Goal: Feedback & Contribution: Submit feedback/report problem

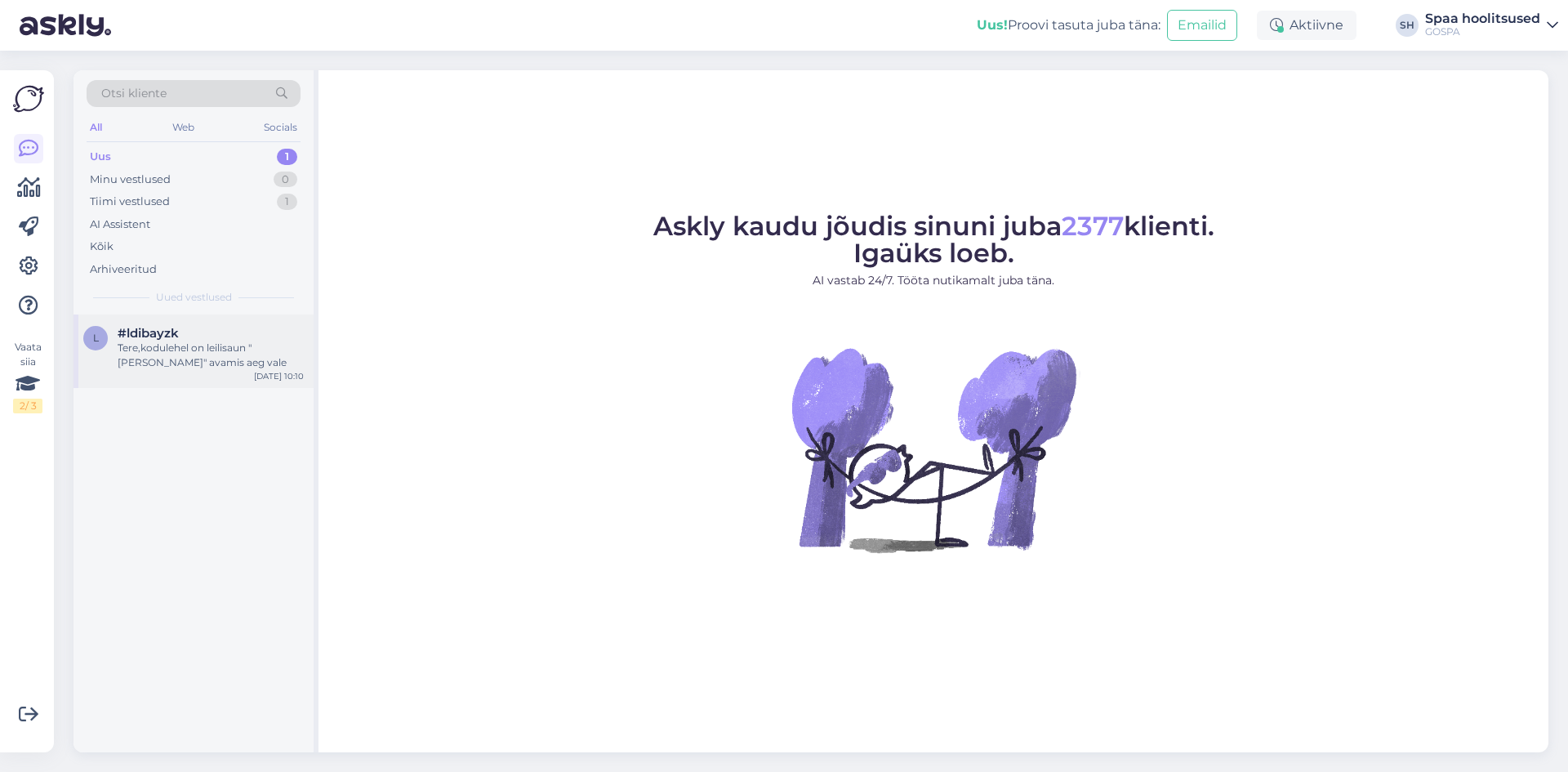
click at [170, 352] on div "Tere,kodulehel on leilisaun "[PERSON_NAME]" avamis aeg vale" at bounding box center [211, 355] width 186 height 29
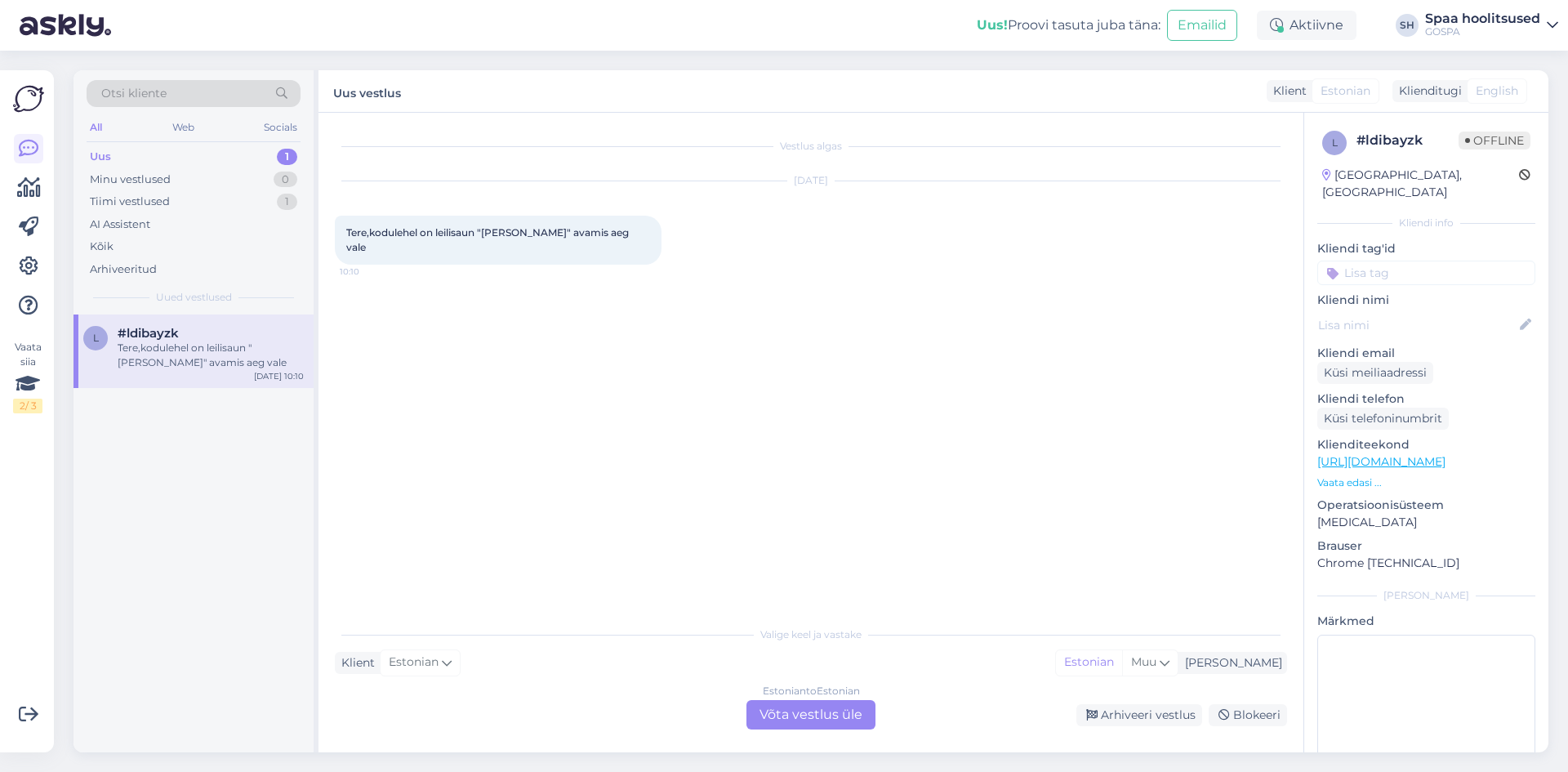
click at [206, 149] on div "Uus 1" at bounding box center [193, 156] width 214 height 23
click at [156, 380] on div "l #ldibayzk Tere,kodulehel on leilisaun "[PERSON_NAME]" avamis aeg vale [DATE] …" at bounding box center [193, 351] width 240 height 73
click at [214, 201] on div "Tiimi vestlused 1" at bounding box center [193, 201] width 214 height 23
click at [183, 349] on div "Tere, kuida saame abiks olla?" at bounding box center [211, 348] width 186 height 15
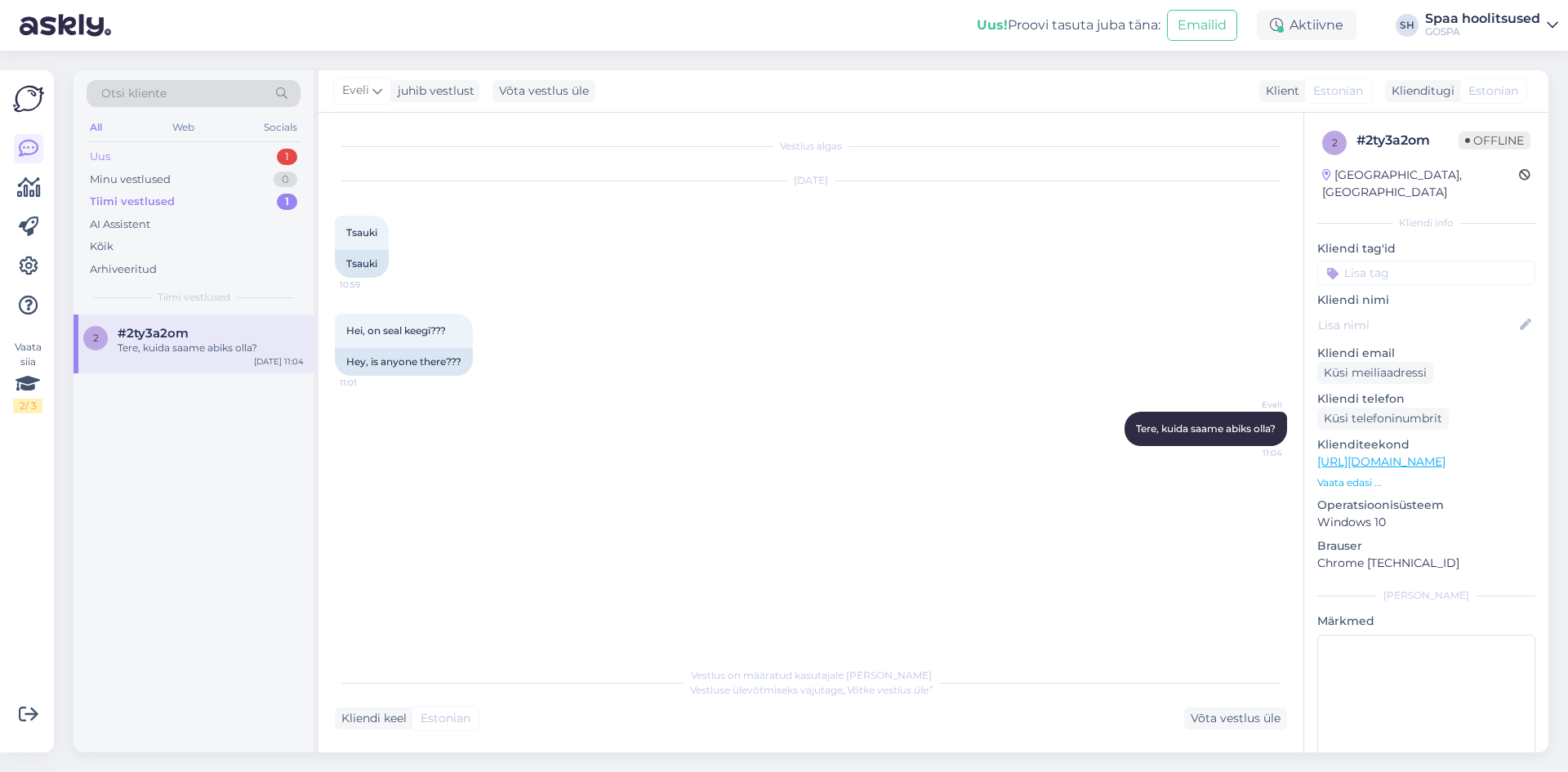
click at [157, 156] on div "Uus 1" at bounding box center [193, 156] width 214 height 23
click at [146, 349] on div "Tere,kodulehel on leilisaun "[PERSON_NAME]" avamis aeg vale" at bounding box center [211, 355] width 186 height 29
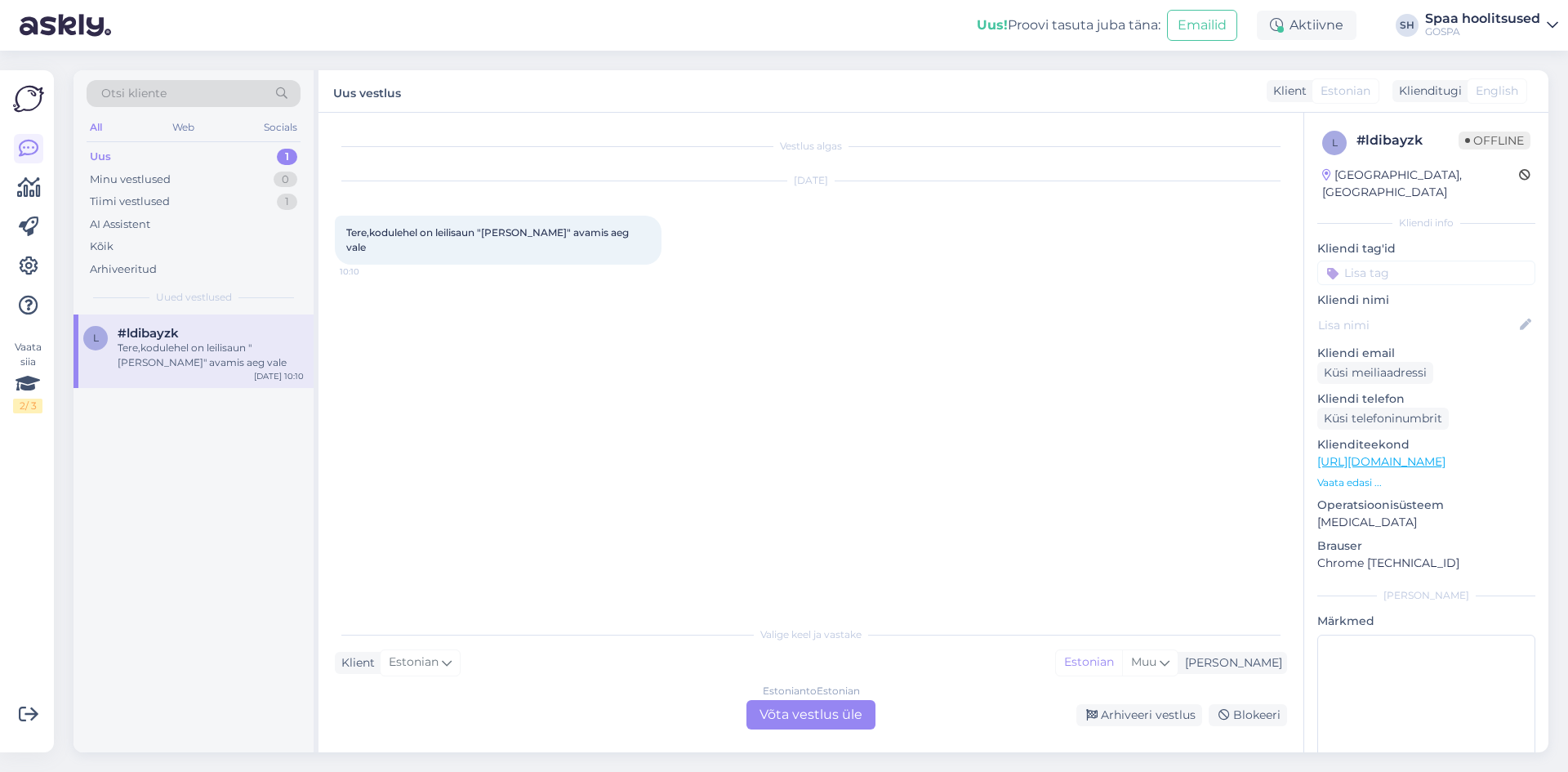
click at [127, 151] on div "Uus 1" at bounding box center [193, 156] width 214 height 23
click at [140, 203] on div "Tiimi vestlused" at bounding box center [129, 201] width 80 height 16
click at [142, 346] on div "Tere, kuida saame abiks olla?" at bounding box center [211, 348] width 186 height 15
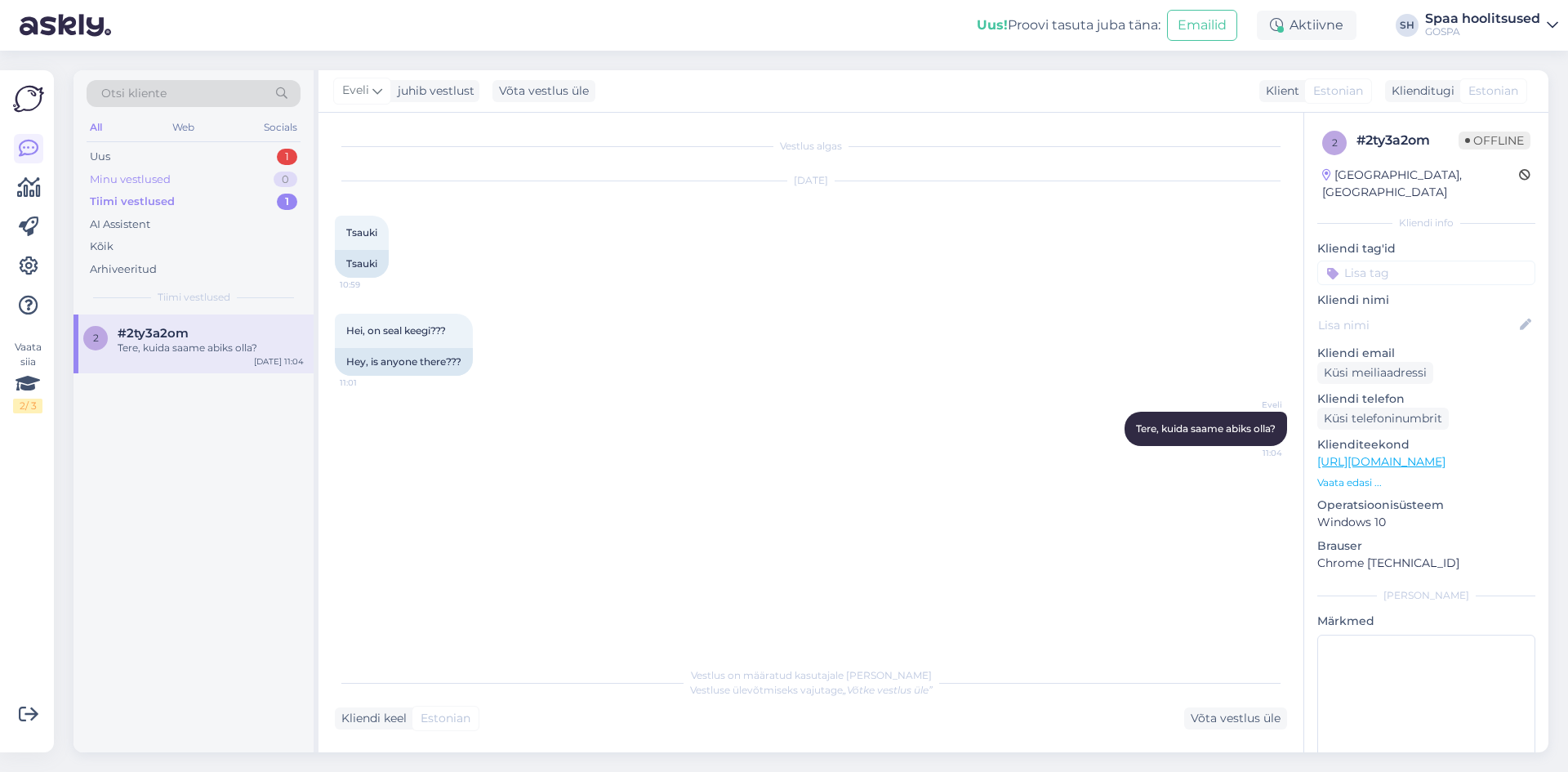
click at [137, 173] on div "Minu vestlused" at bounding box center [130, 179] width 81 height 16
